Goal: Navigation & Orientation: Find specific page/section

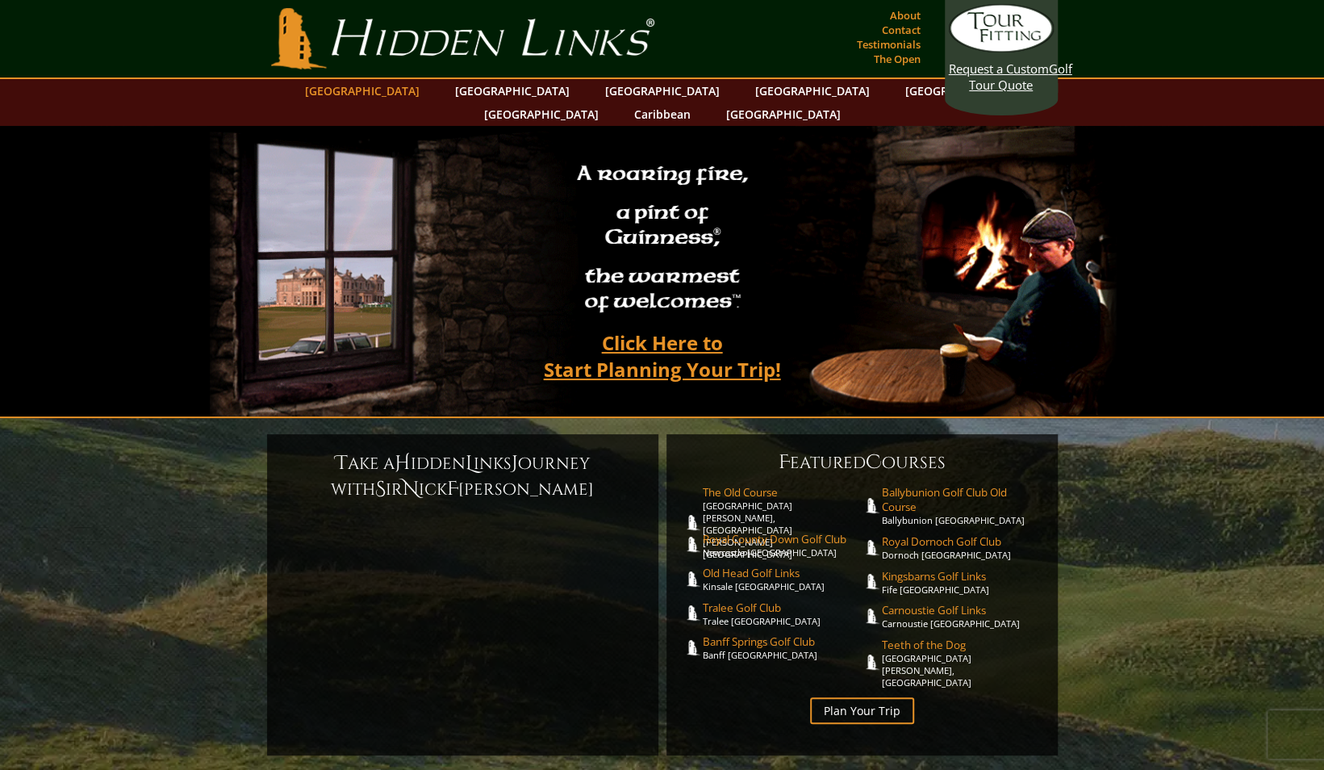
click at [407, 84] on link "[GEOGRAPHIC_DATA]" at bounding box center [362, 90] width 131 height 23
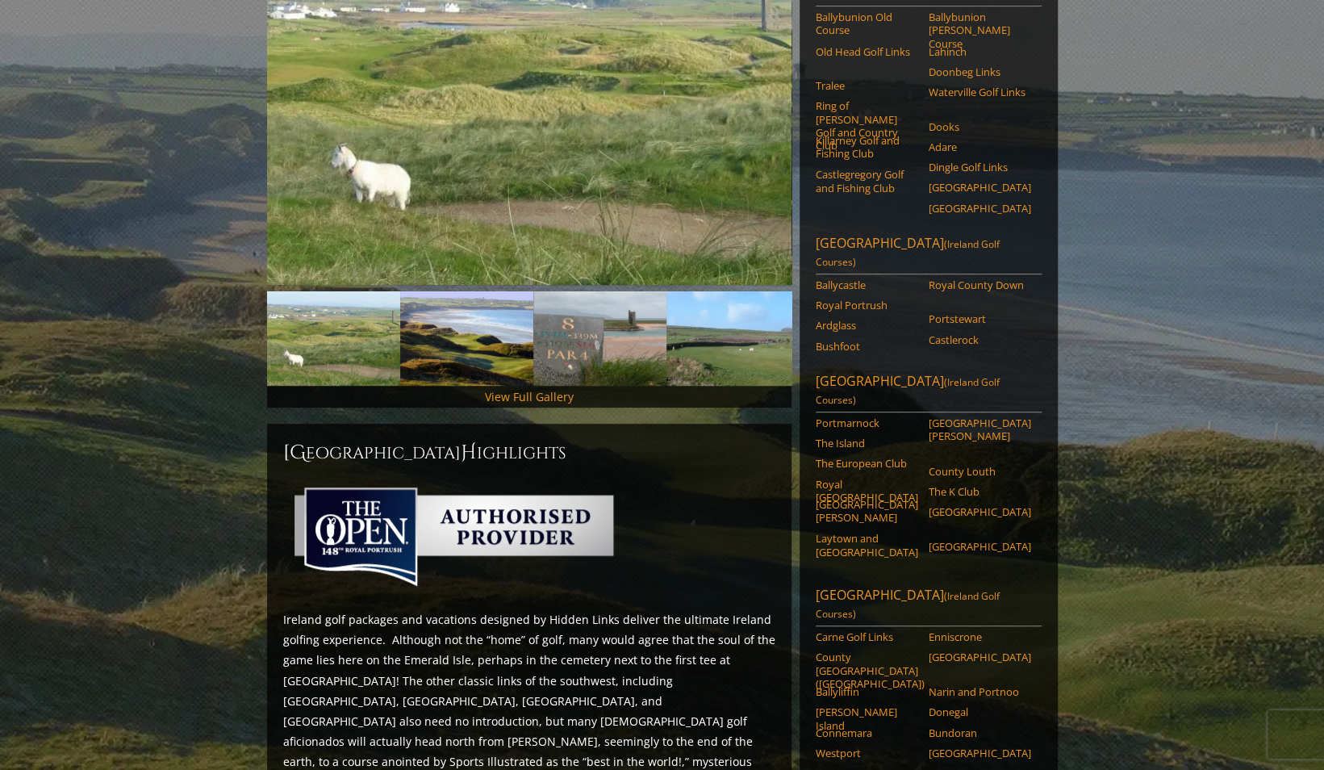
scroll to position [303, 0]
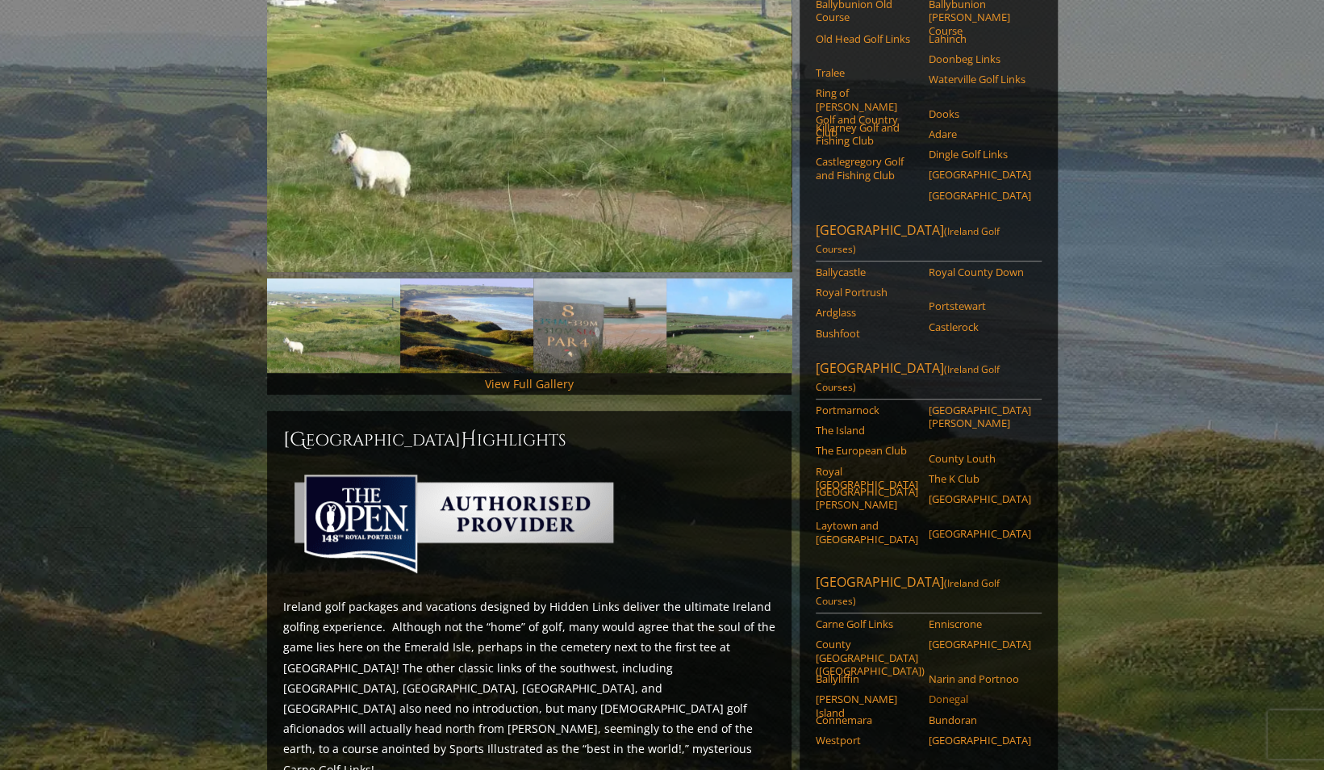
click at [952, 693] on link "Donegal" at bounding box center [980, 699] width 103 height 13
